Goal: Information Seeking & Learning: Learn about a topic

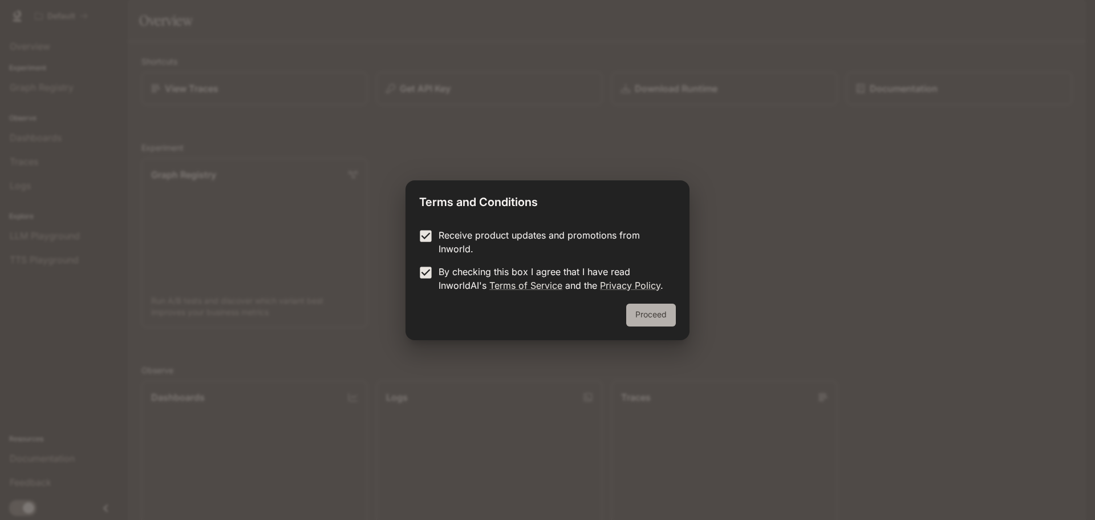
click at [652, 310] on button "Proceed" at bounding box center [651, 314] width 50 height 23
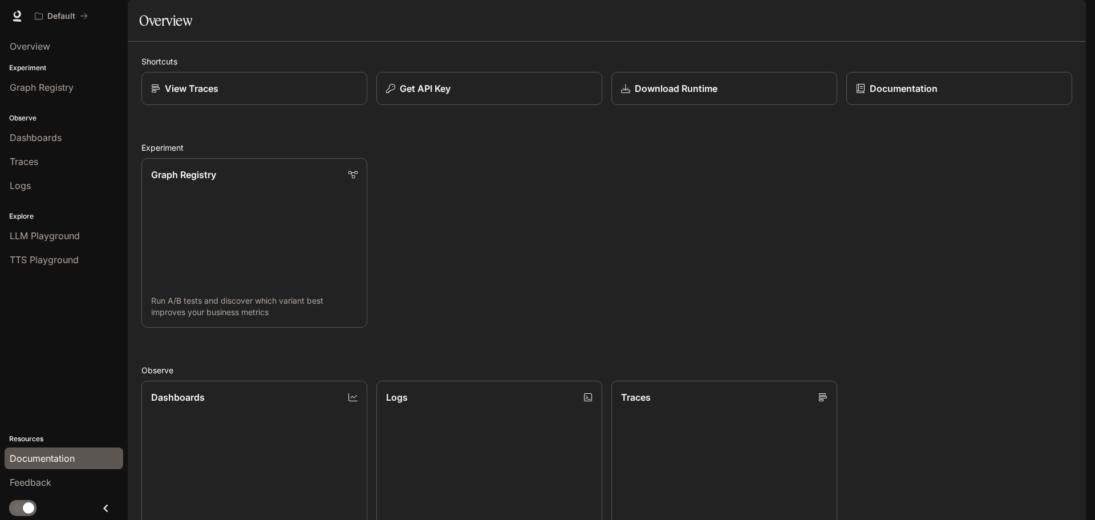
click at [53, 454] on span "Documentation" at bounding box center [42, 458] width 65 height 14
